Goal: Information Seeking & Learning: Learn about a topic

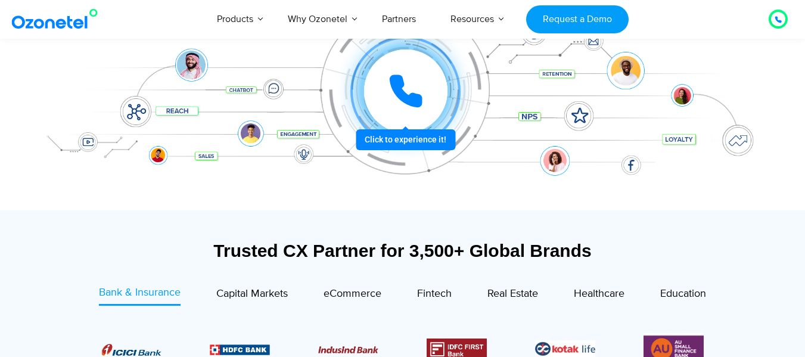
scroll to position [261, 0]
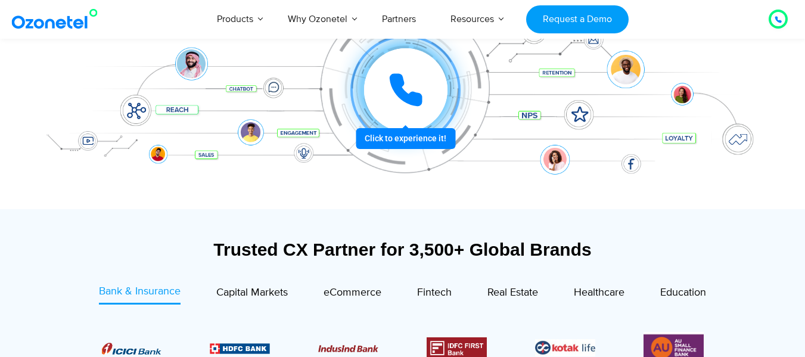
click at [401, 135] on div at bounding box center [405, 90] width 89 height 89
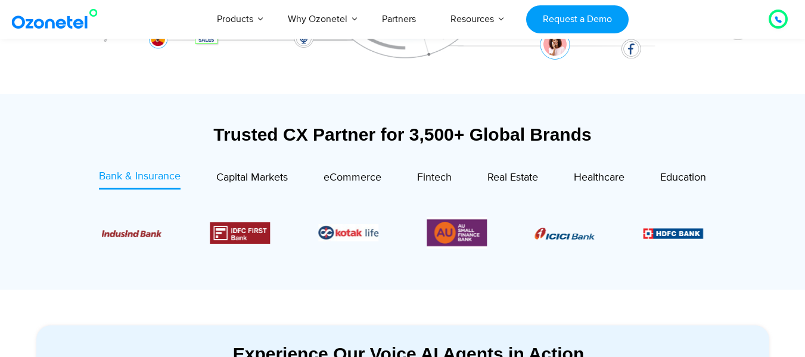
scroll to position [376, 0]
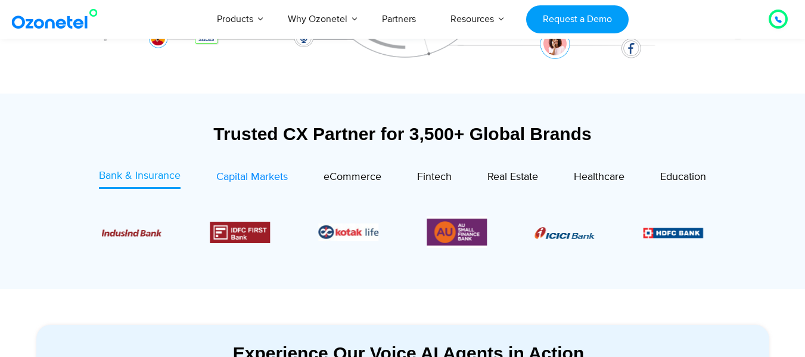
click at [271, 176] on span "Capital Markets" at bounding box center [252, 176] width 72 height 13
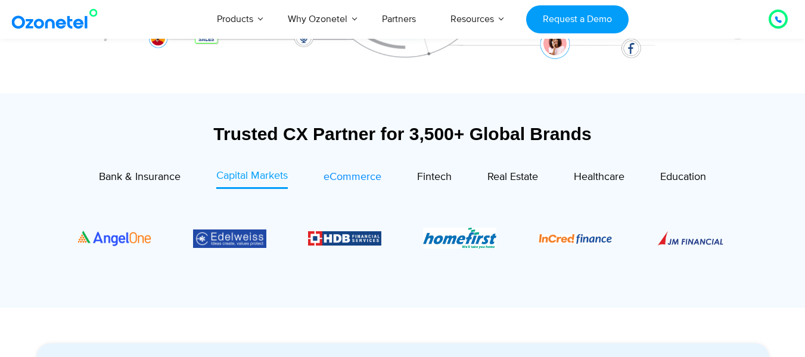
click at [349, 182] on span "eCommerce" at bounding box center [353, 176] width 58 height 13
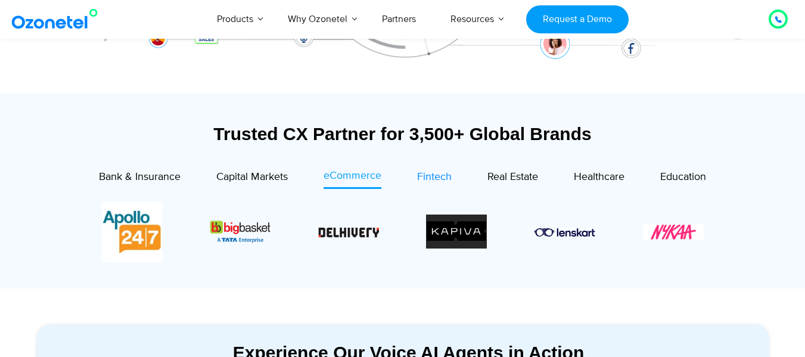
click at [433, 175] on span "Fintech" at bounding box center [434, 176] width 35 height 13
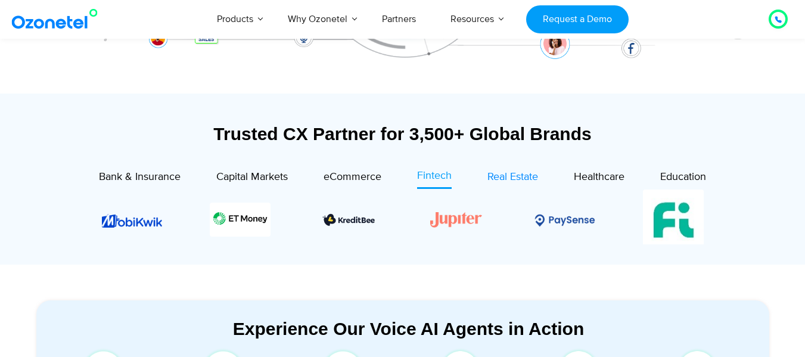
click at [505, 181] on span "Real Estate" at bounding box center [513, 176] width 51 height 13
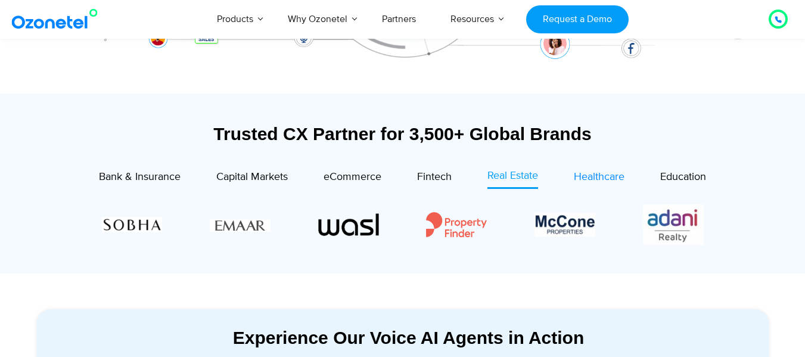
click at [590, 180] on span "Healthcare" at bounding box center [599, 176] width 51 height 13
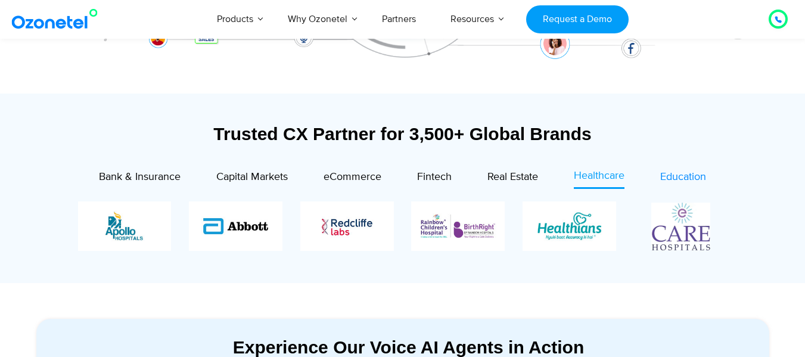
click at [672, 173] on span "Education" at bounding box center [684, 176] width 46 height 13
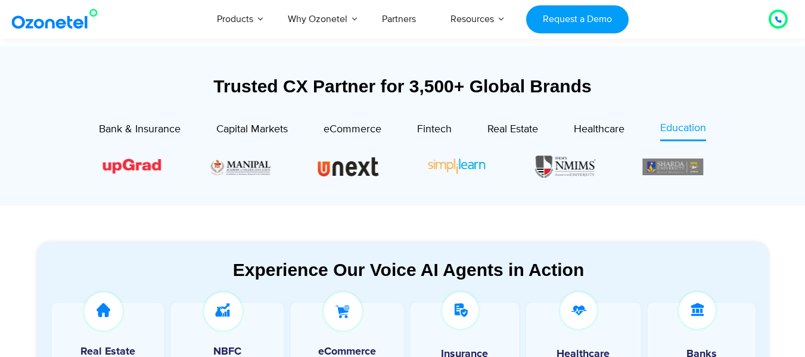
scroll to position [423, 0]
click at [156, 139] on link "Bank & Insurance" at bounding box center [140, 131] width 82 height 21
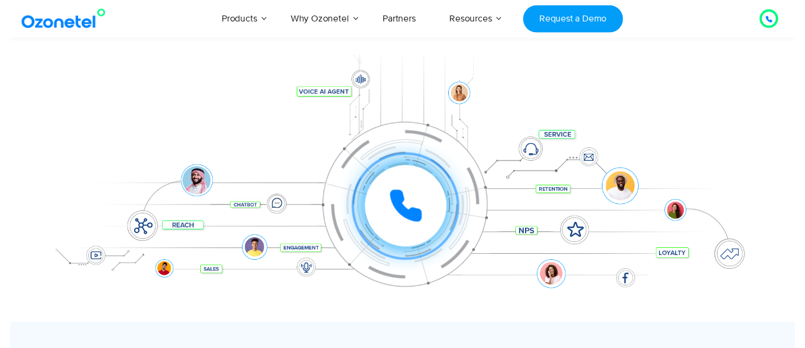
scroll to position [0, 0]
